Goal: Information Seeking & Learning: Learn about a topic

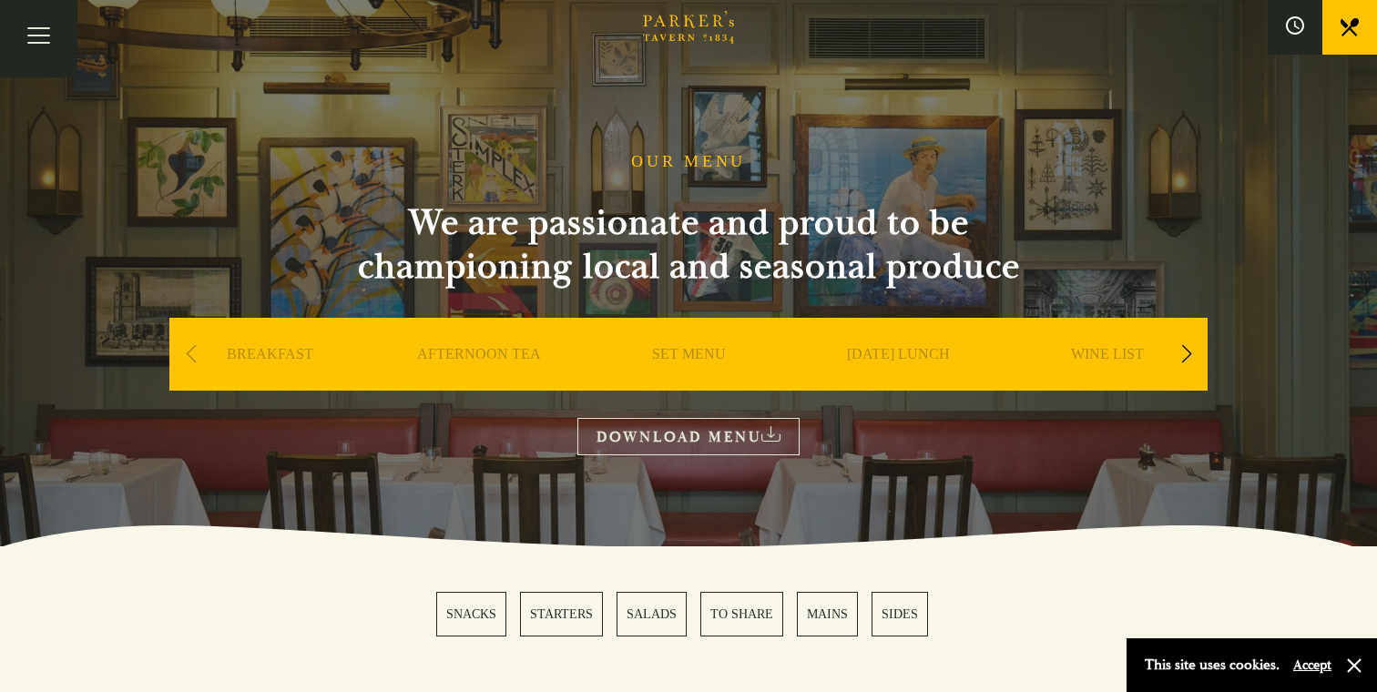
click at [280, 355] on link "BREAKFAST" at bounding box center [270, 381] width 87 height 73
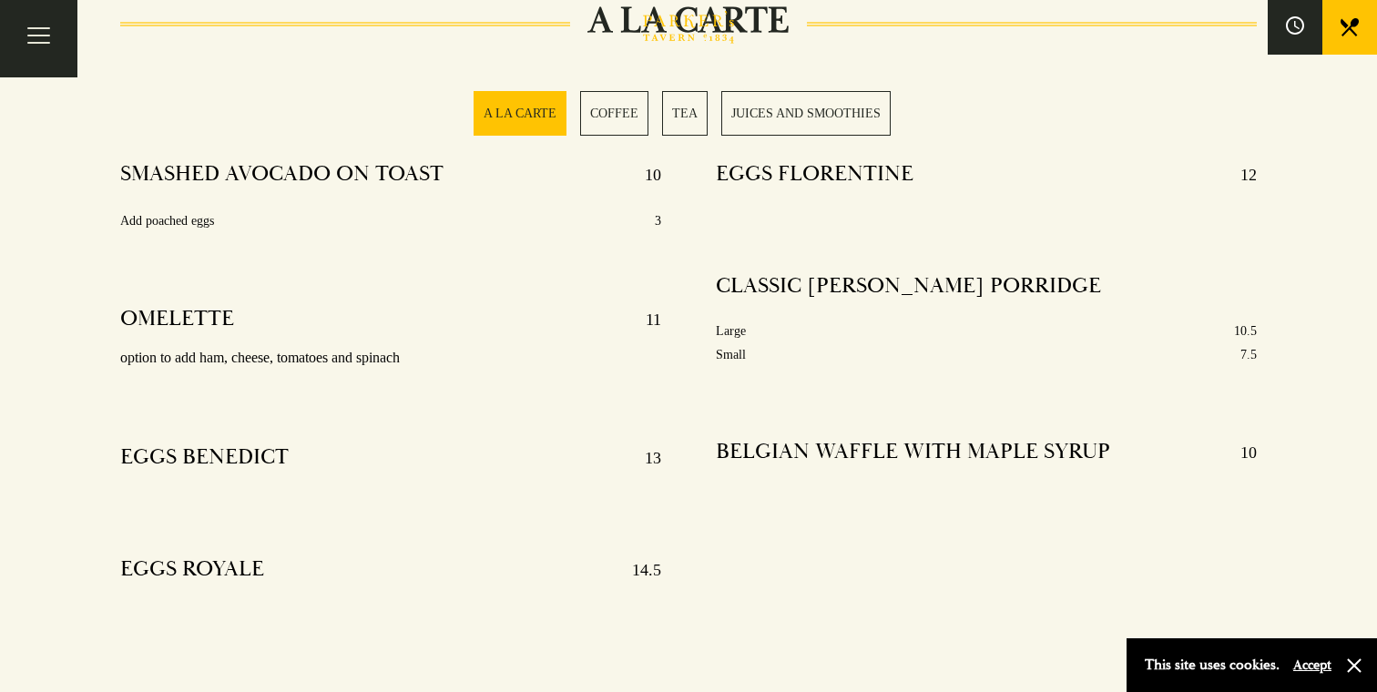
scroll to position [672, 0]
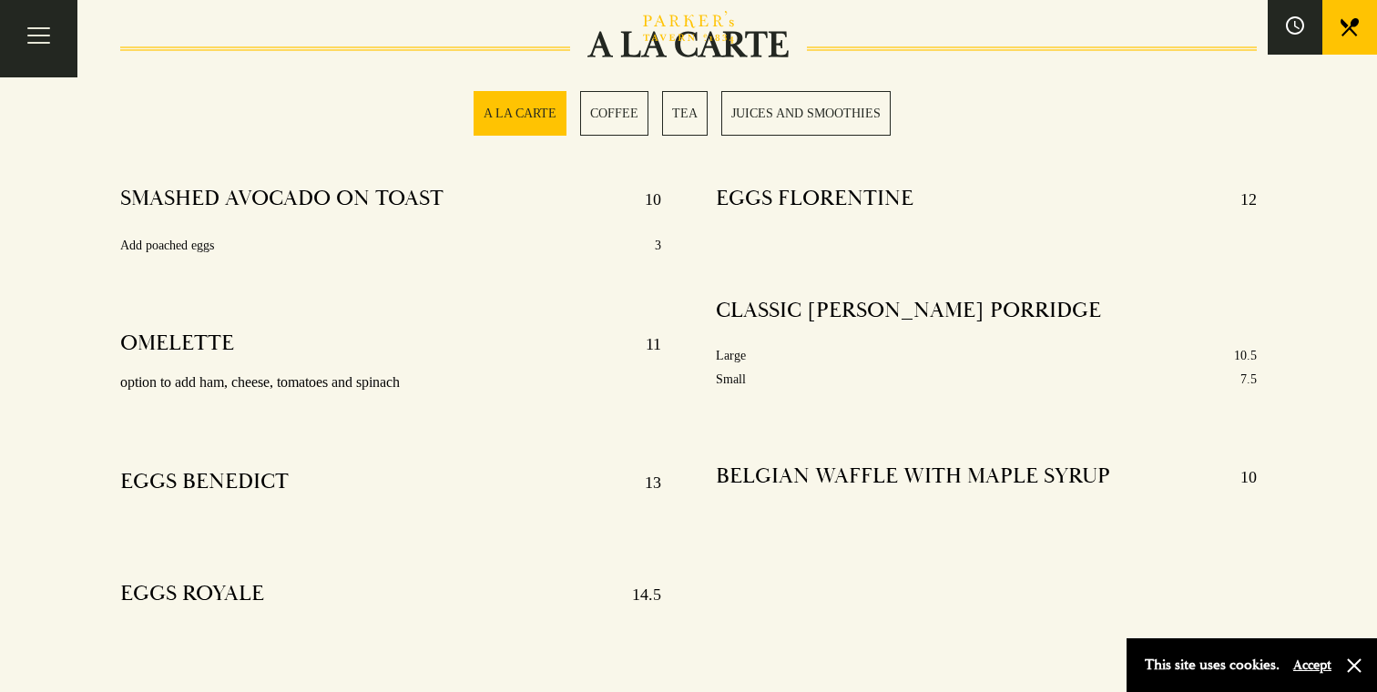
click at [178, 340] on h4 "OMELETTE" at bounding box center [177, 344] width 114 height 29
click at [653, 343] on p "11" at bounding box center [644, 344] width 34 height 29
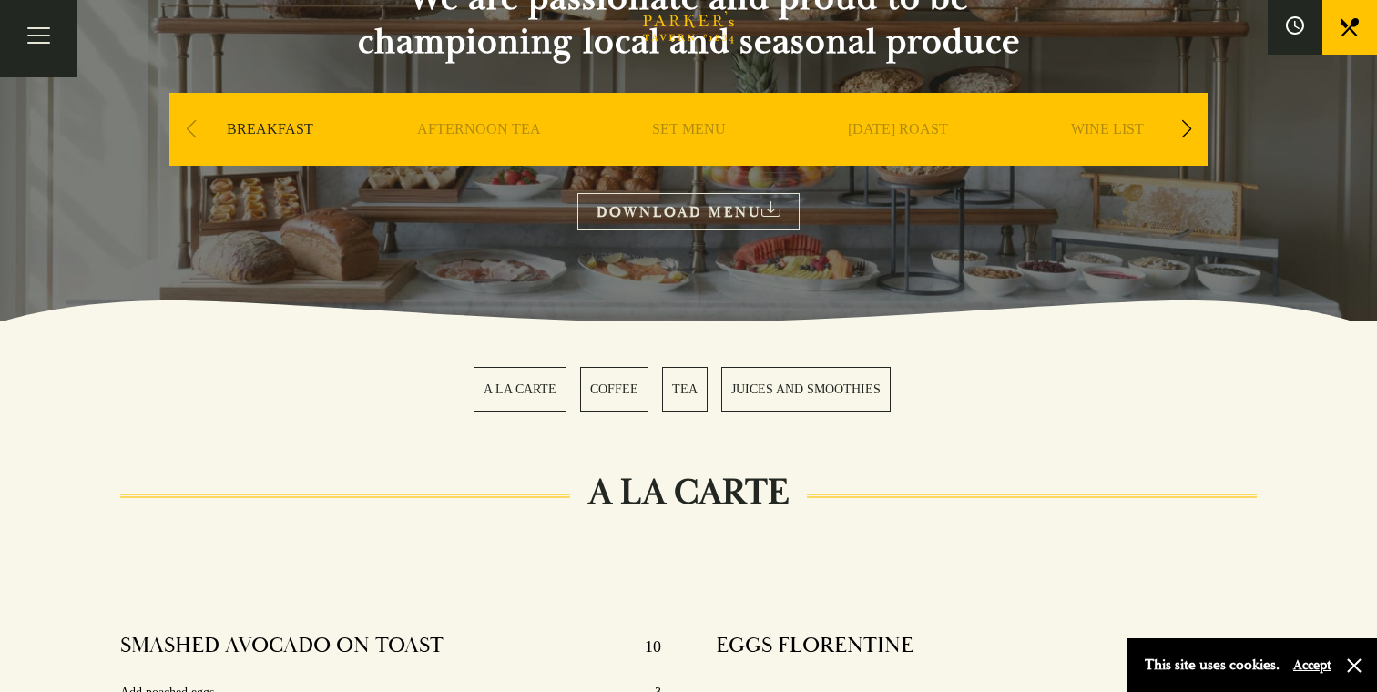
scroll to position [0, 0]
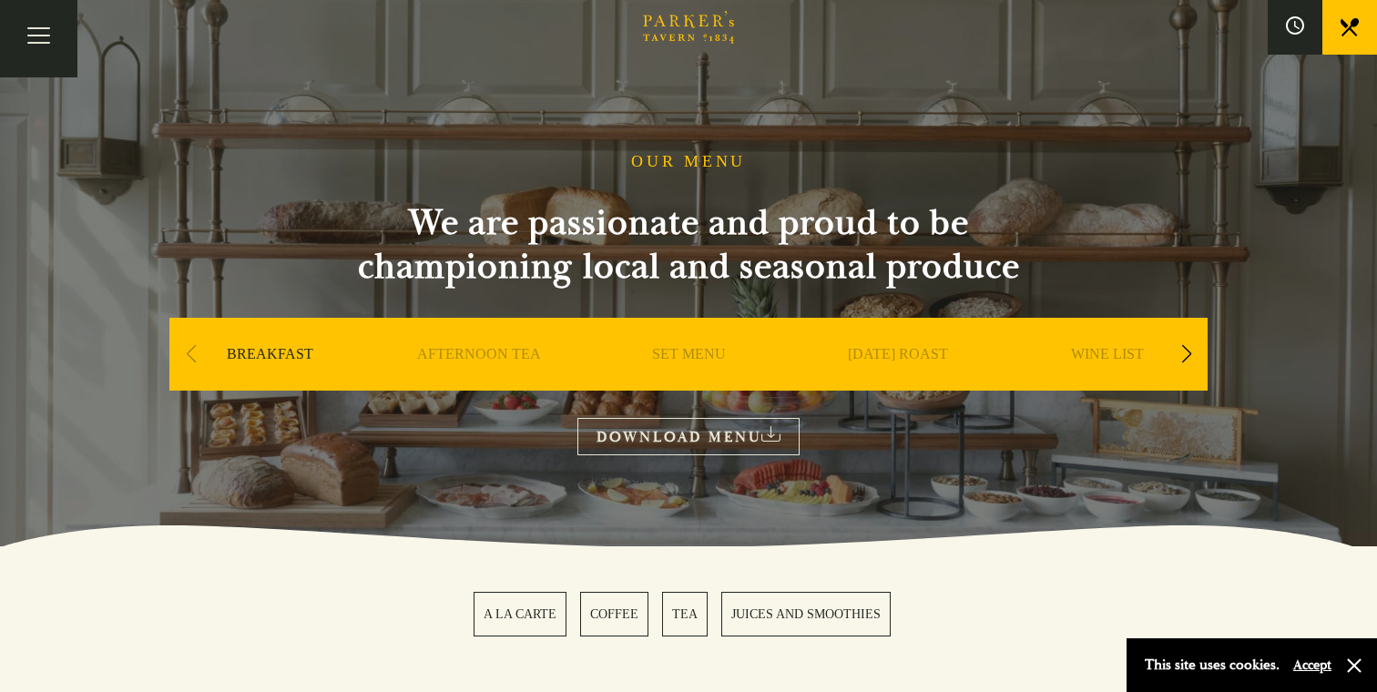
click at [705, 26] on icon "Brasserie Restaurant Cambridge | Parker's Tavern Cambridge Parker's Tavern is a…" at bounding box center [688, 27] width 91 height 33
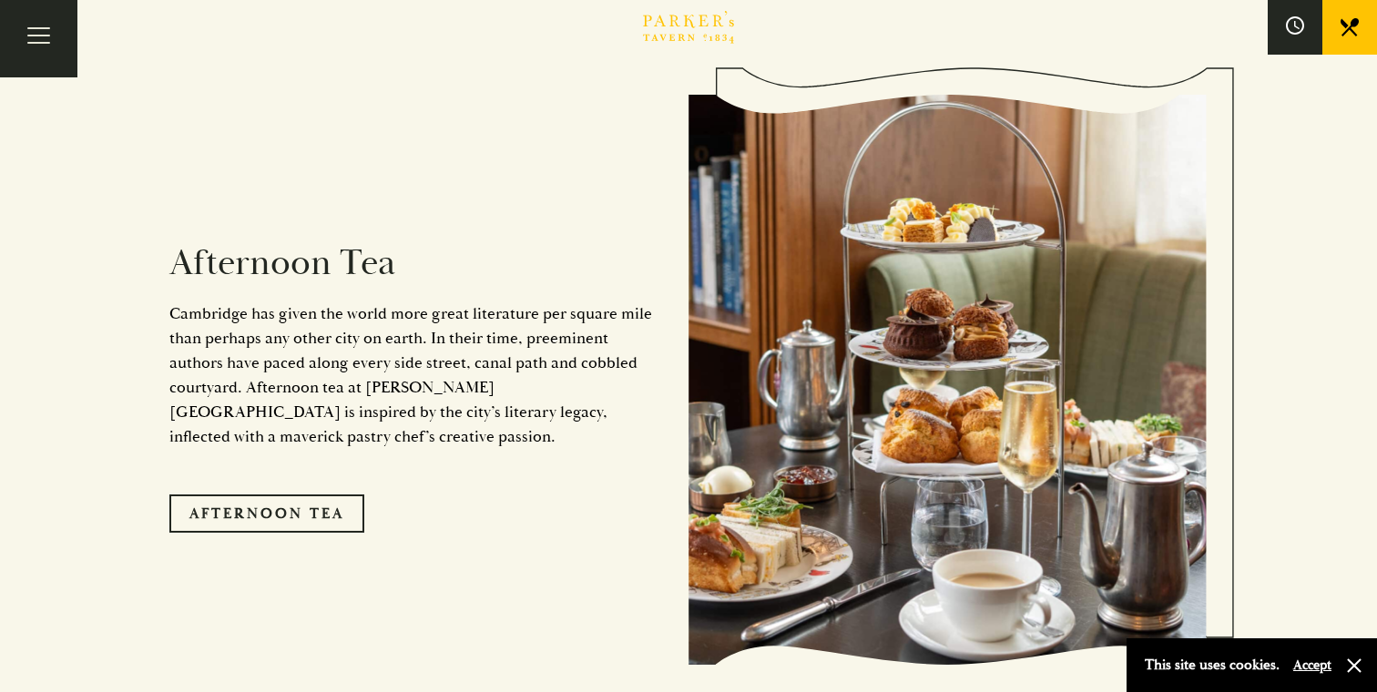
scroll to position [2923, 0]
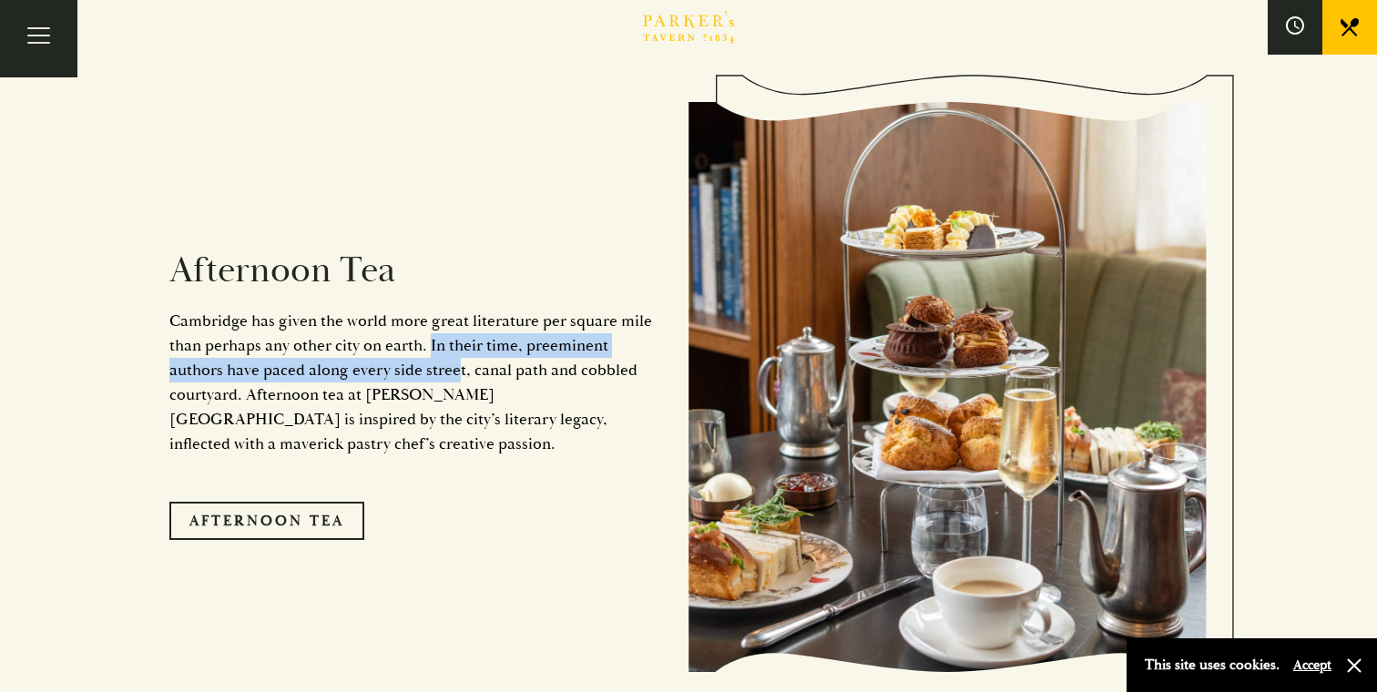
drag, startPoint x: 429, startPoint y: 329, endPoint x: 454, endPoint y: 346, distance: 30.8
click at [454, 346] on p "Cambridge has given the world more great literature per square mile than perhap…" at bounding box center [415, 383] width 492 height 148
click at [405, 356] on p "Cambridge has given the world more great literature per square mile than perhap…" at bounding box center [415, 383] width 492 height 148
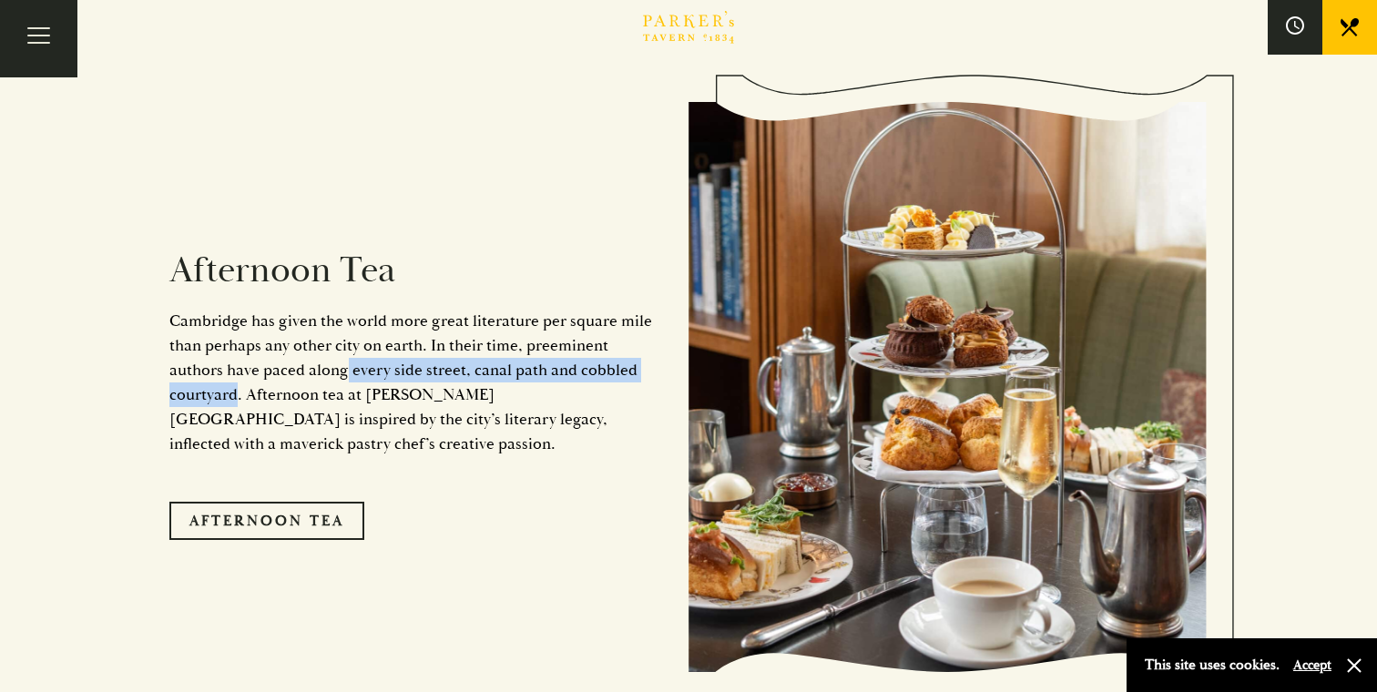
drag, startPoint x: 239, startPoint y: 378, endPoint x: 343, endPoint y: 351, distance: 108.2
click at [343, 351] on p "Cambridge has given the world more great literature per square mile than perhap…" at bounding box center [415, 383] width 492 height 148
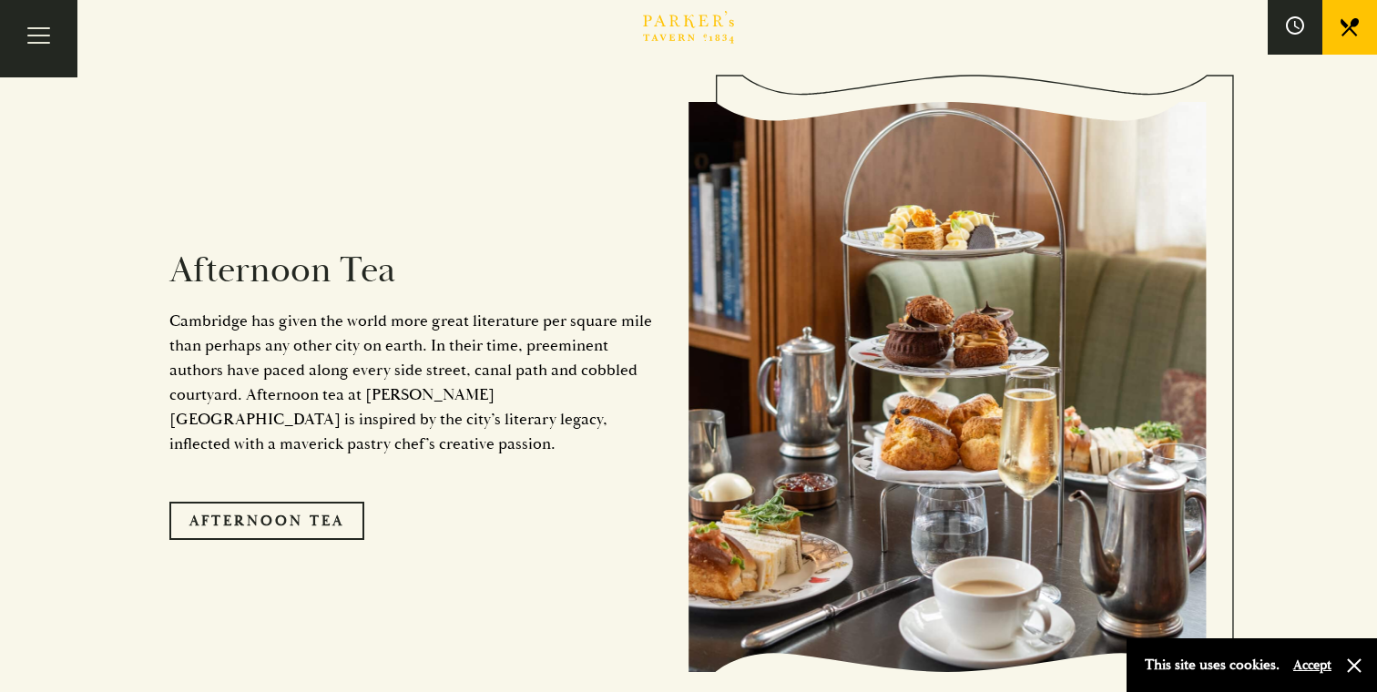
click at [199, 370] on p "Cambridge has given the world more great literature per square mile than perhap…" at bounding box center [415, 383] width 492 height 148
drag, startPoint x: 245, startPoint y: 382, endPoint x: 286, endPoint y: 392, distance: 42.0
click at [286, 392] on p "Cambridge has given the world more great literature per square mile than perhap…" at bounding box center [415, 383] width 492 height 148
click at [269, 383] on p "Cambridge has given the world more great literature per square mile than perhap…" at bounding box center [415, 383] width 492 height 148
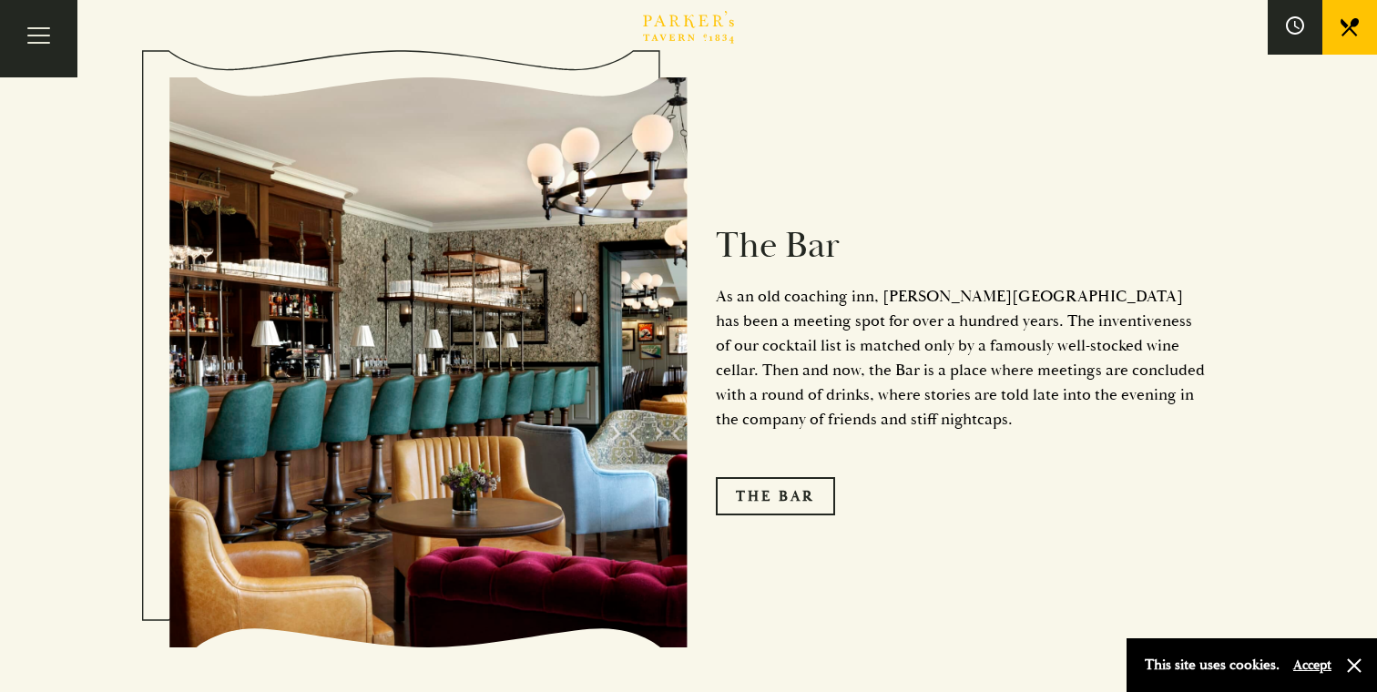
scroll to position [2183, 0]
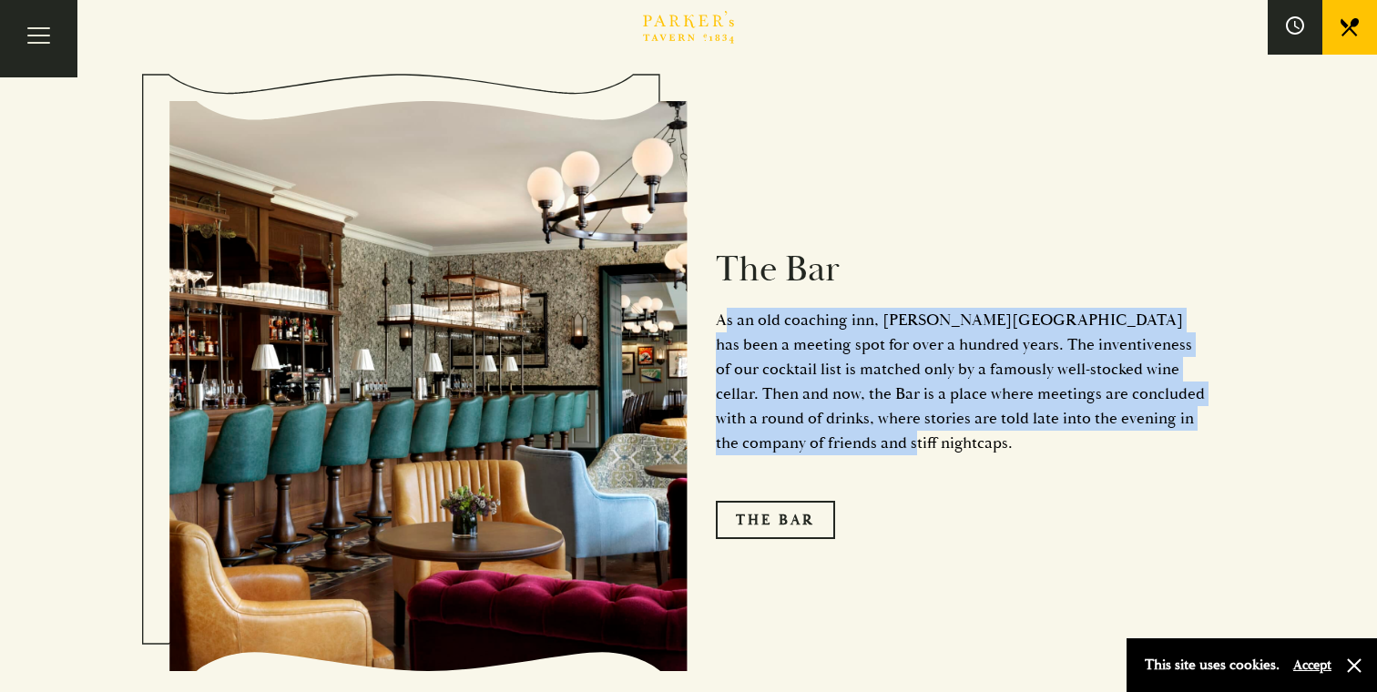
drag, startPoint x: 722, startPoint y: 301, endPoint x: 801, endPoint y: 409, distance: 133.7
click at [801, 409] on p "As an old coaching inn, Parker’s Tavern has been a meeting spot for over a hund…" at bounding box center [962, 382] width 492 height 148
click at [747, 340] on p "As an old coaching inn, Parker’s Tavern has been a meeting spot for over a hund…" at bounding box center [962, 382] width 492 height 148
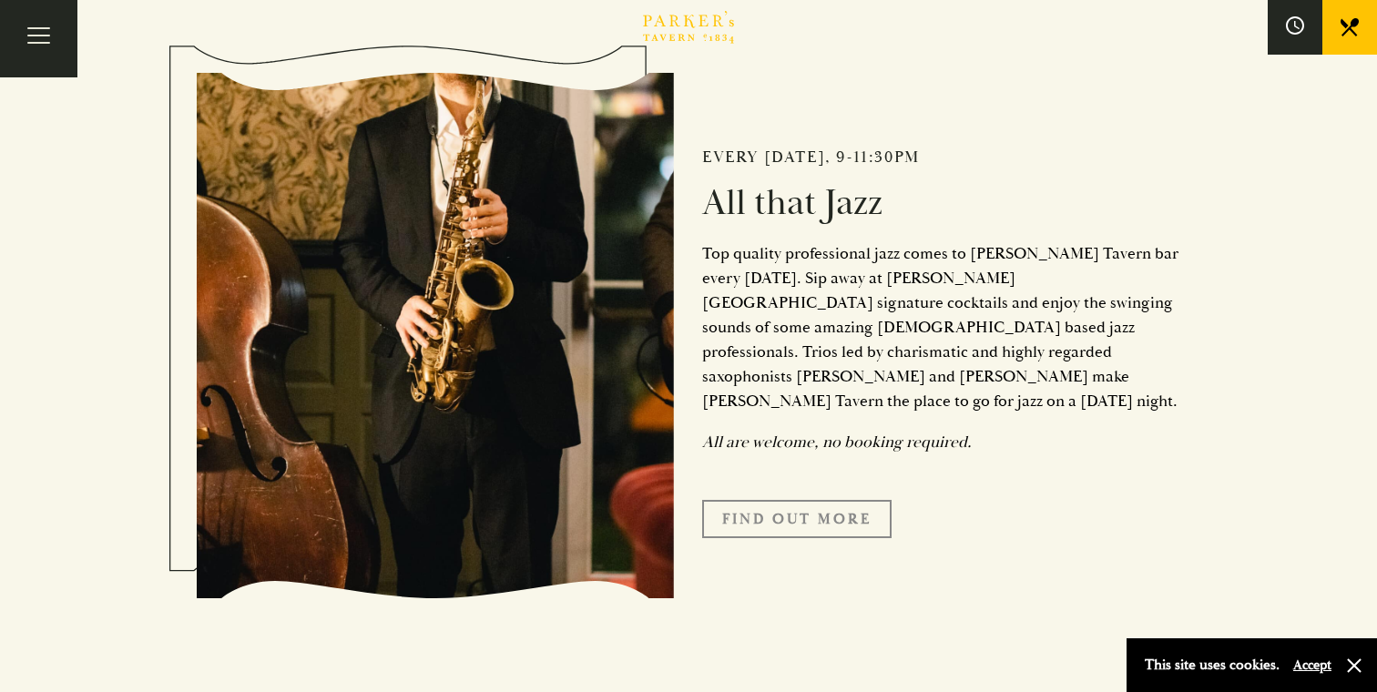
scroll to position [767, 0]
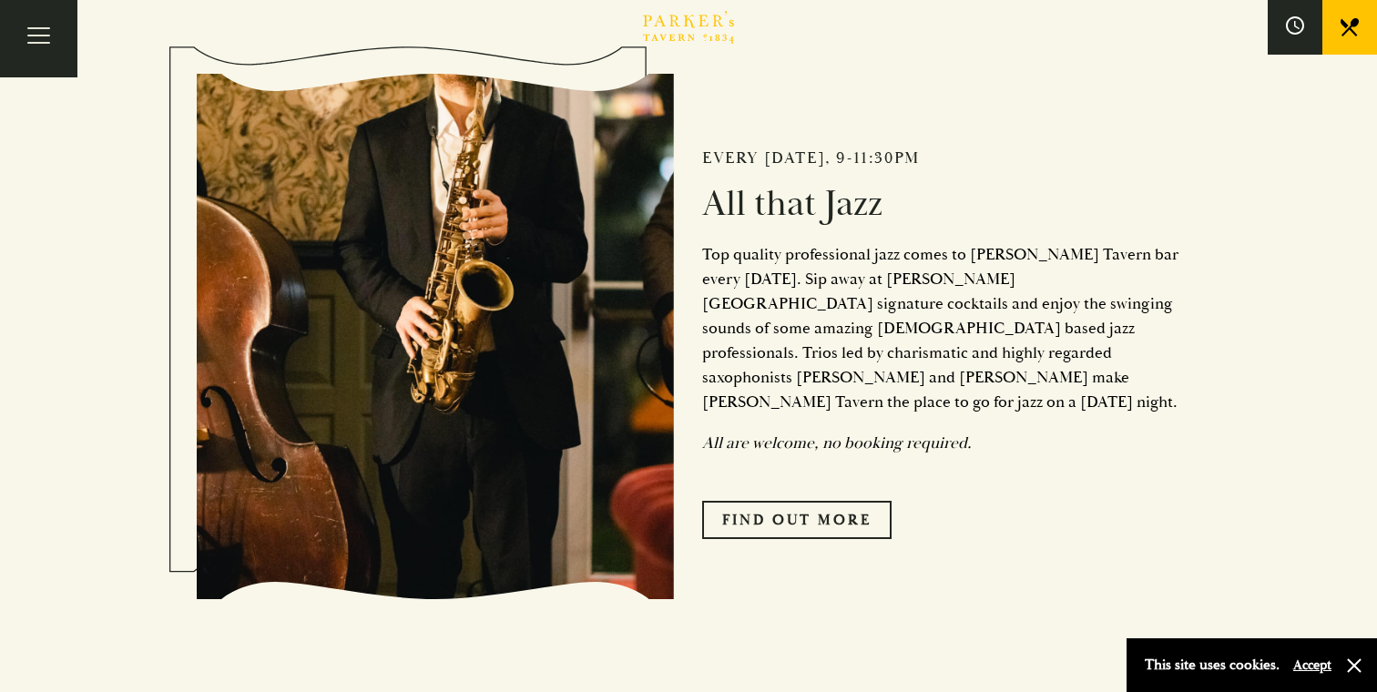
click at [698, 254] on div "Every Friday, 9-11:30pm All that Jazz Top quality professional jazz comes to Pa…" at bounding box center [927, 337] width 505 height 586
click at [835, 409] on div "Every Friday, 9-11:30pm All that Jazz Top quality professional jazz comes to Pa…" at bounding box center [927, 337] width 505 height 586
click at [862, 433] on em "All are welcome, no booking required." at bounding box center [837, 443] width 270 height 21
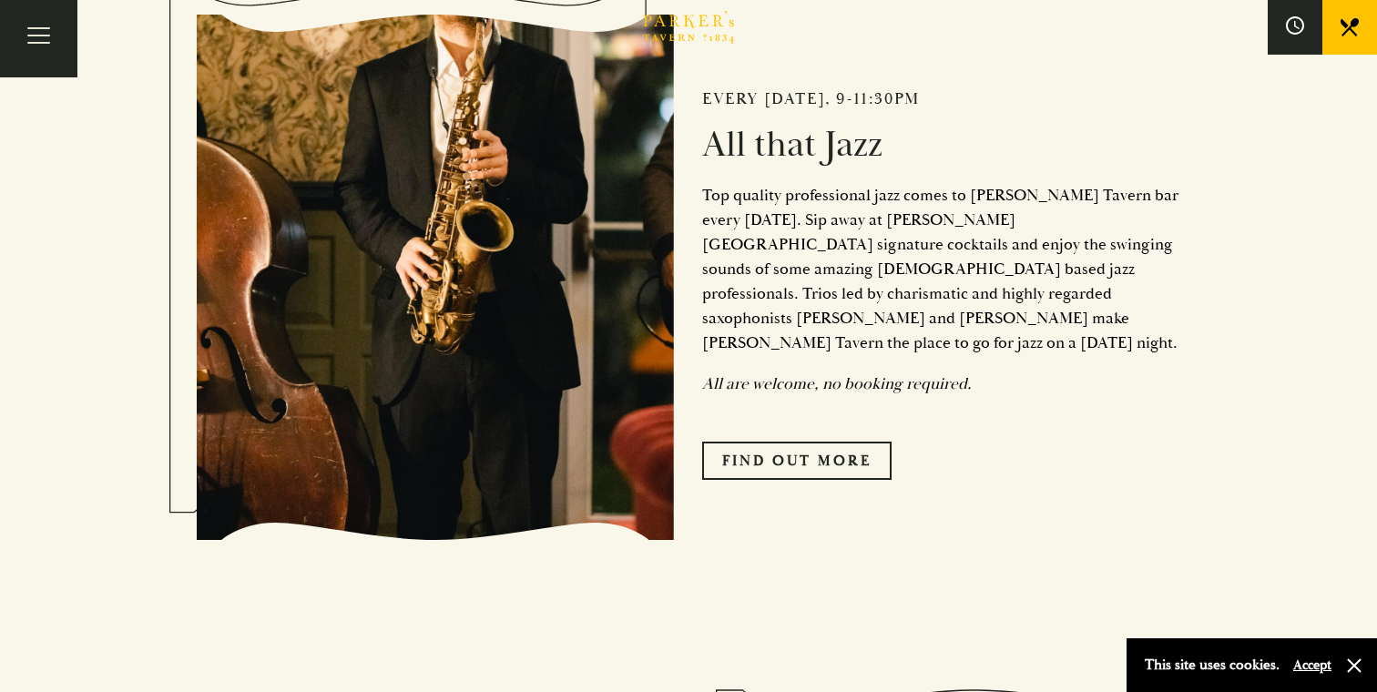
scroll to position [824, 0]
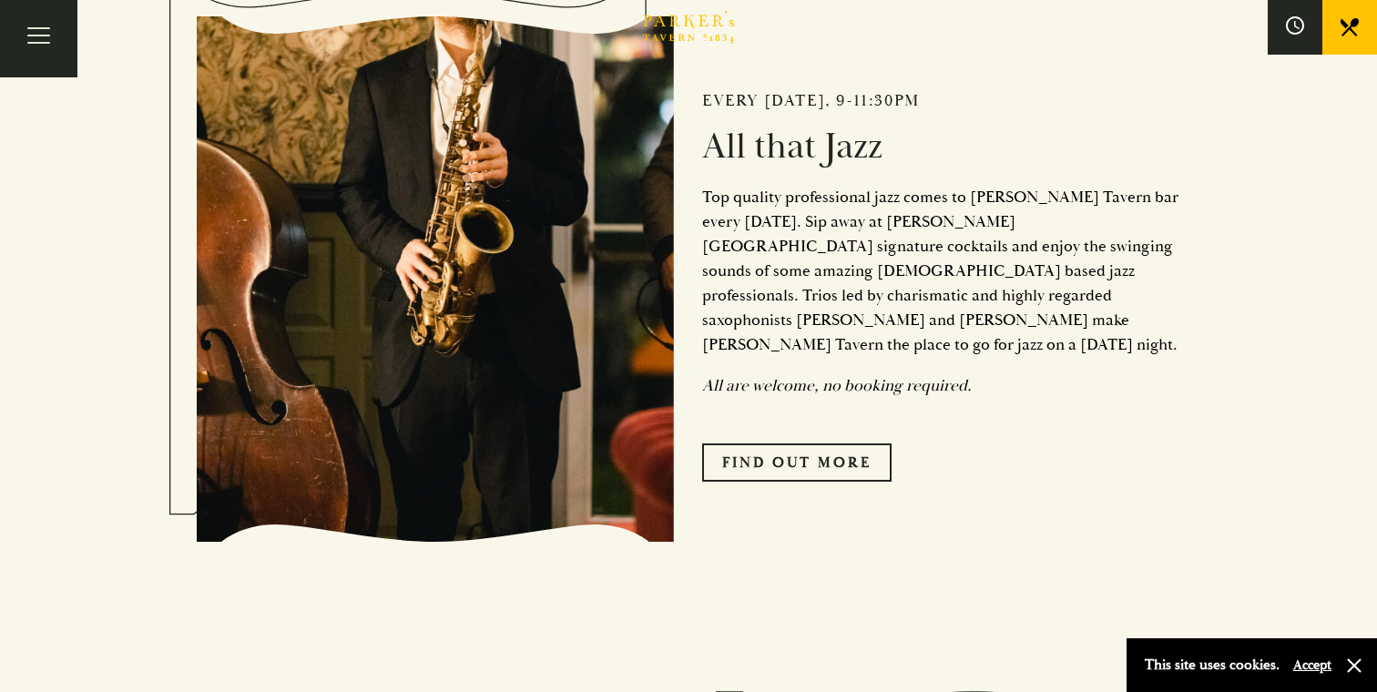
click at [790, 375] on em "All are welcome, no booking required." at bounding box center [837, 385] width 270 height 21
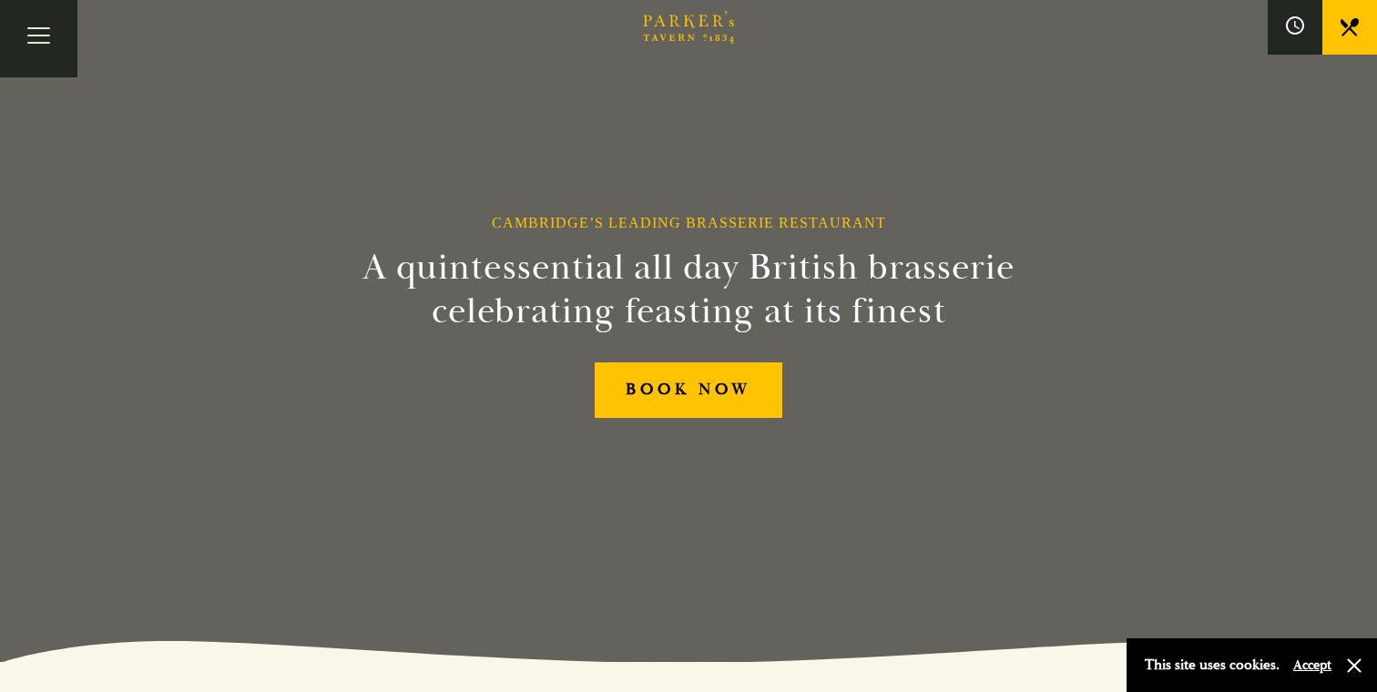
scroll to position [0, 0]
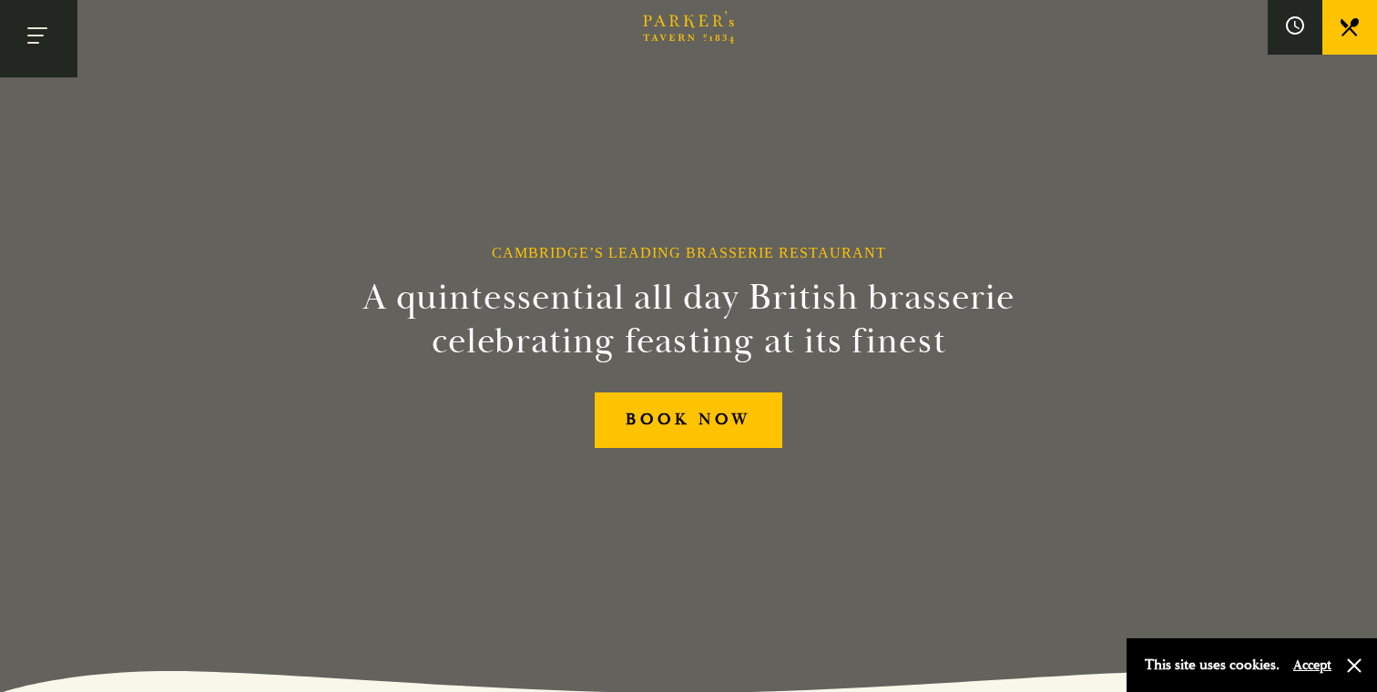
click at [38, 31] on button "Toggle navigation" at bounding box center [38, 38] width 77 height 77
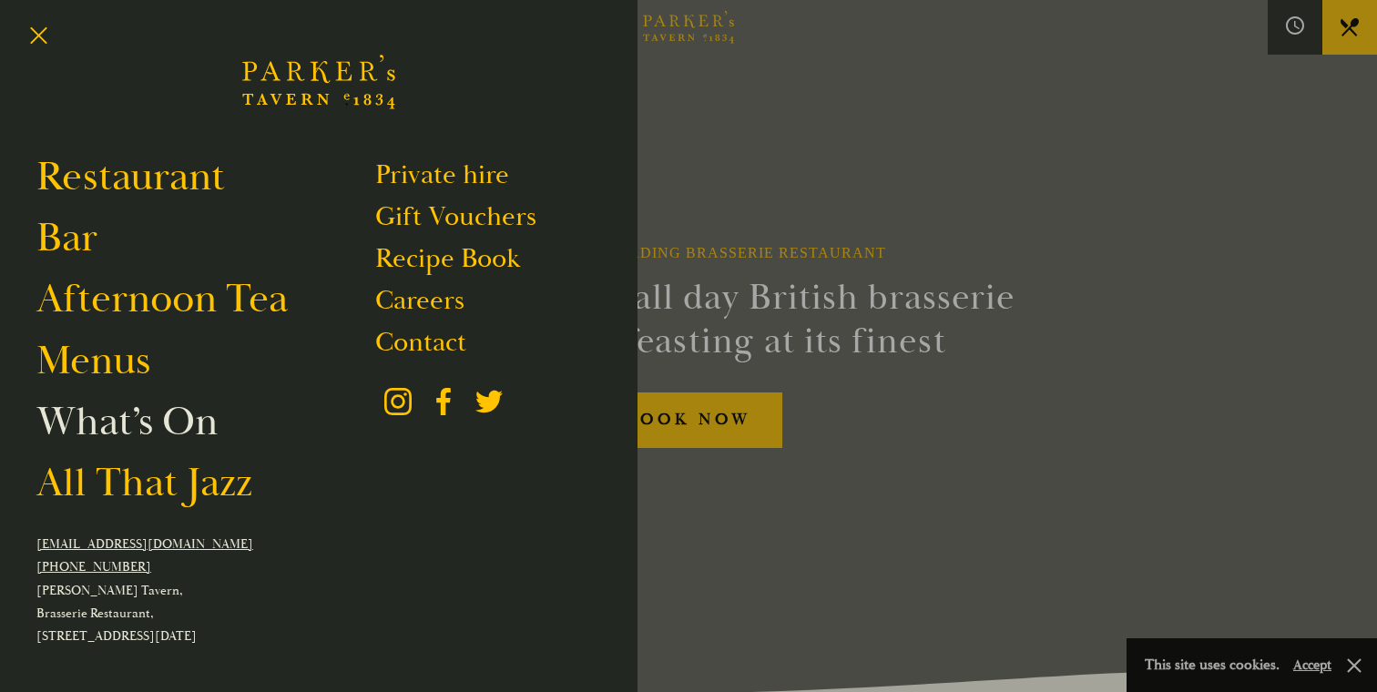
click at [124, 416] on link "What’s On" at bounding box center [126, 421] width 181 height 51
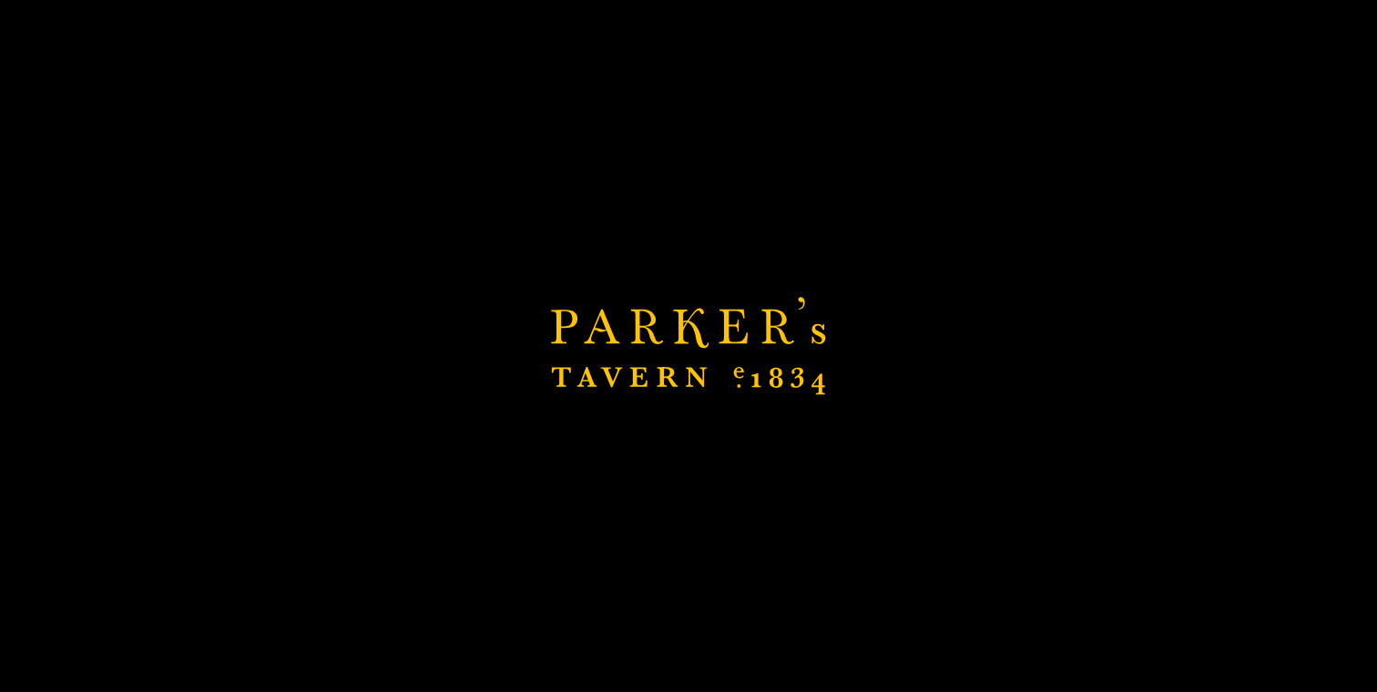
scroll to position [249, 0]
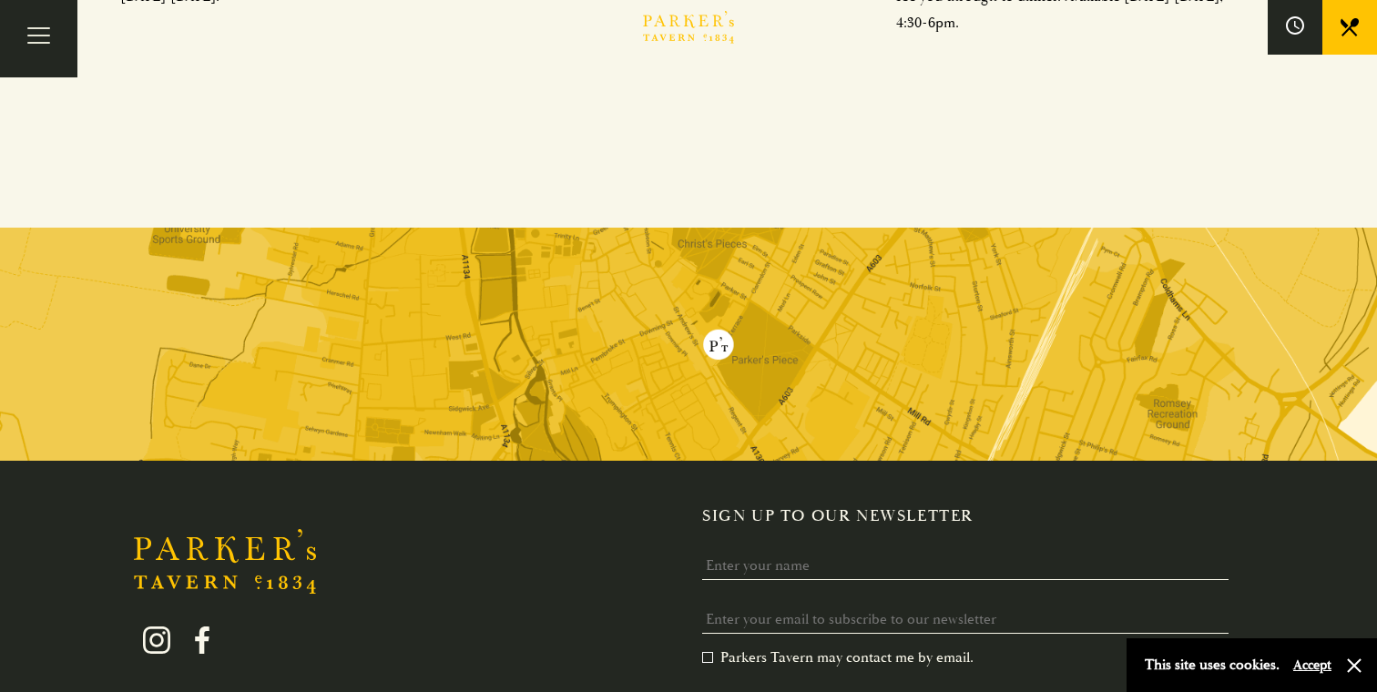
scroll to position [1196, 0]
